Goal: Navigation & Orientation: Find specific page/section

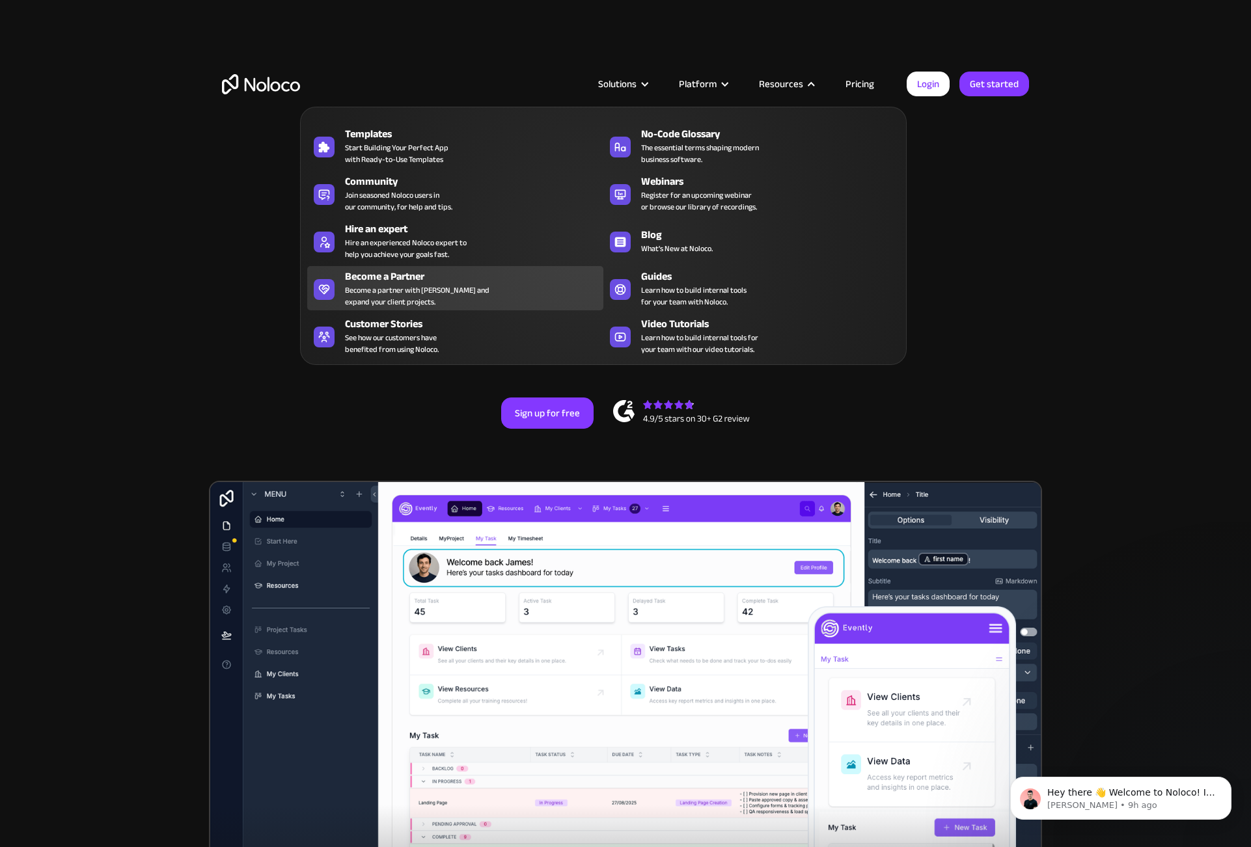
click at [432, 292] on div "Become a partner with [PERSON_NAME] and expand your client projects." at bounding box center [417, 295] width 145 height 23
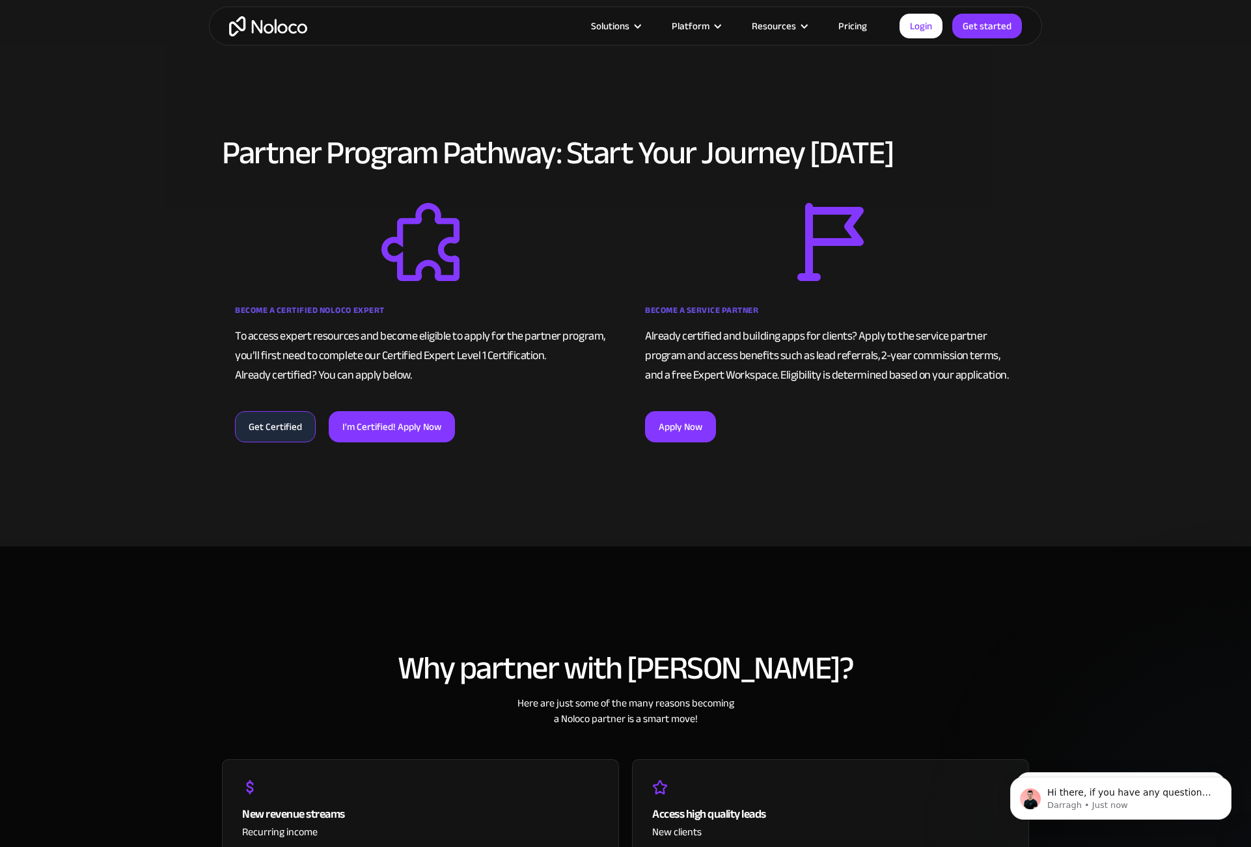
scroll to position [789, 0]
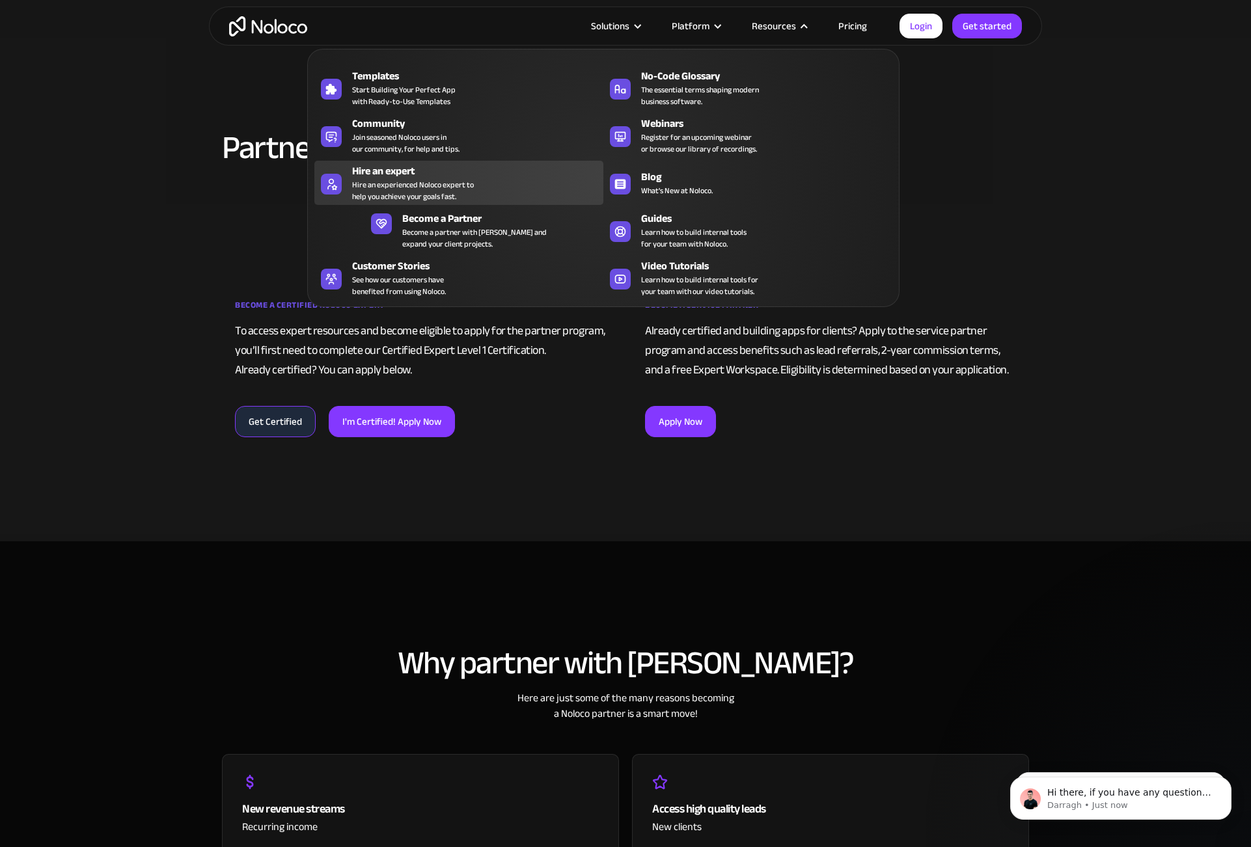
click at [465, 188] on div "Hire an experienced Noloco expert to help you achieve your goals fast." at bounding box center [413, 190] width 122 height 23
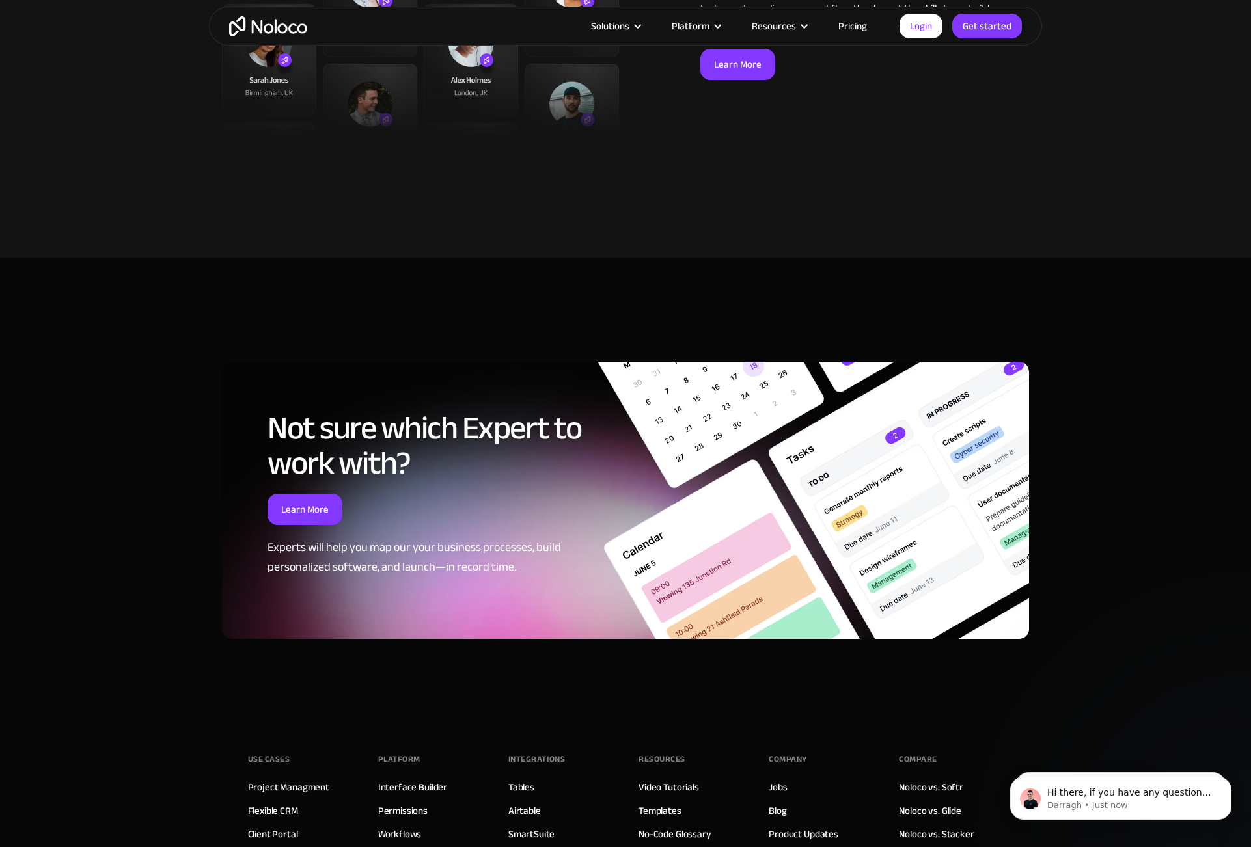
scroll to position [3280, 0]
